Goal: Find specific page/section: Find specific page/section

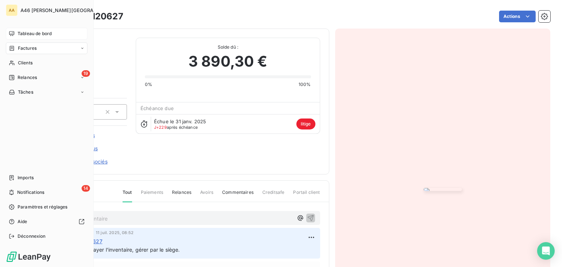
click at [34, 36] on span "Tableau de bord" at bounding box center [35, 33] width 34 height 7
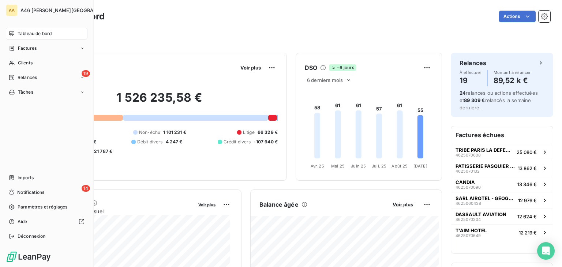
click at [40, 33] on span "Tableau de bord" at bounding box center [35, 33] width 34 height 7
click at [41, 34] on span "Tableau de bord" at bounding box center [35, 33] width 34 height 7
click at [23, 62] on span "Clients" at bounding box center [25, 63] width 15 height 7
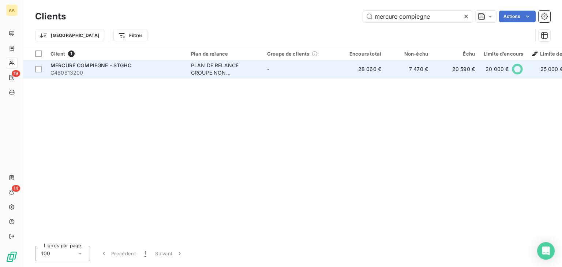
type input "mercure compiegne"
click at [147, 74] on span "C460813200" at bounding box center [117, 72] width 132 height 7
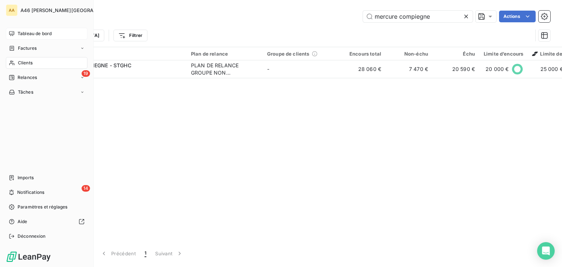
click at [34, 33] on span "Tableau de bord" at bounding box center [35, 33] width 34 height 7
